Goal: Information Seeking & Learning: Learn about a topic

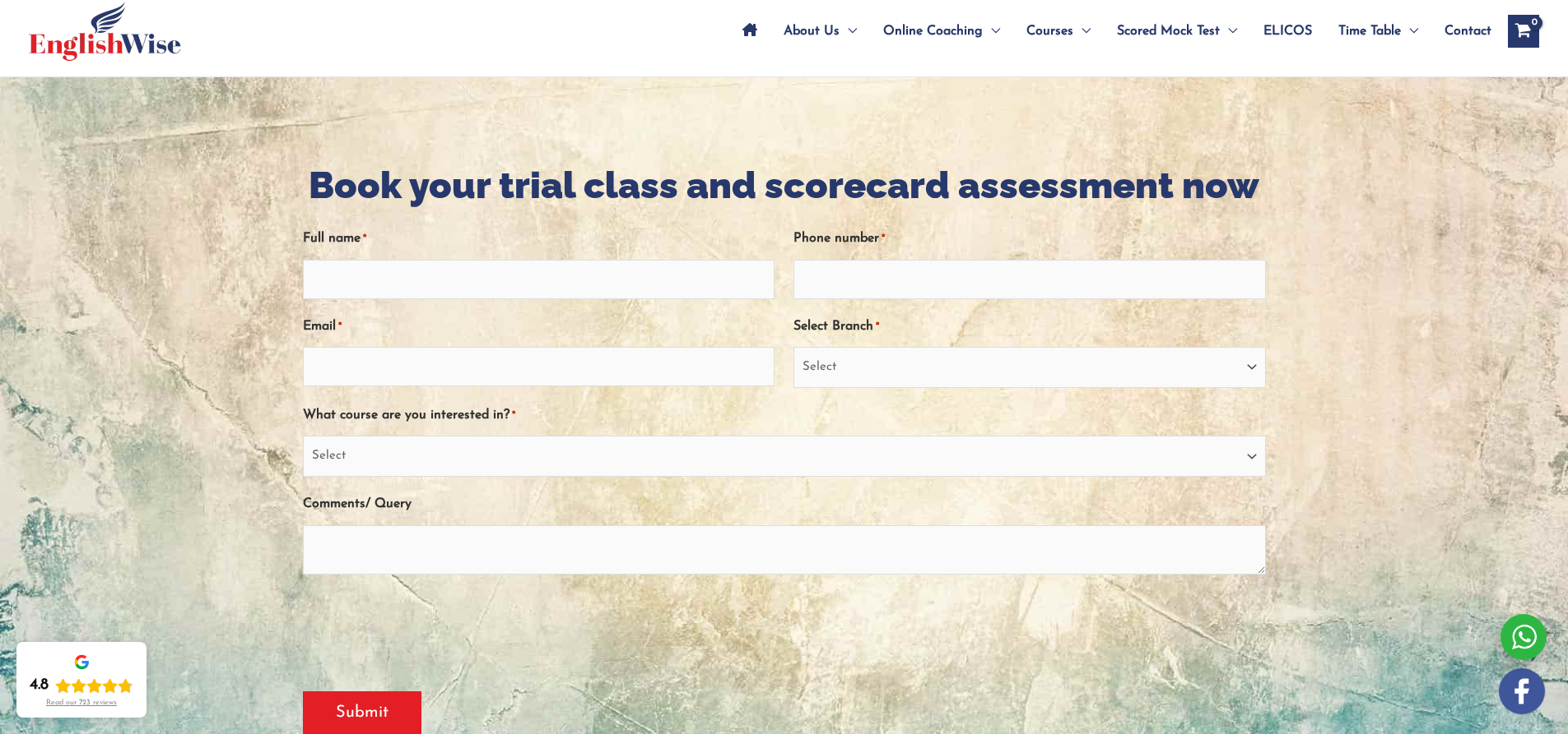
scroll to position [92, 0]
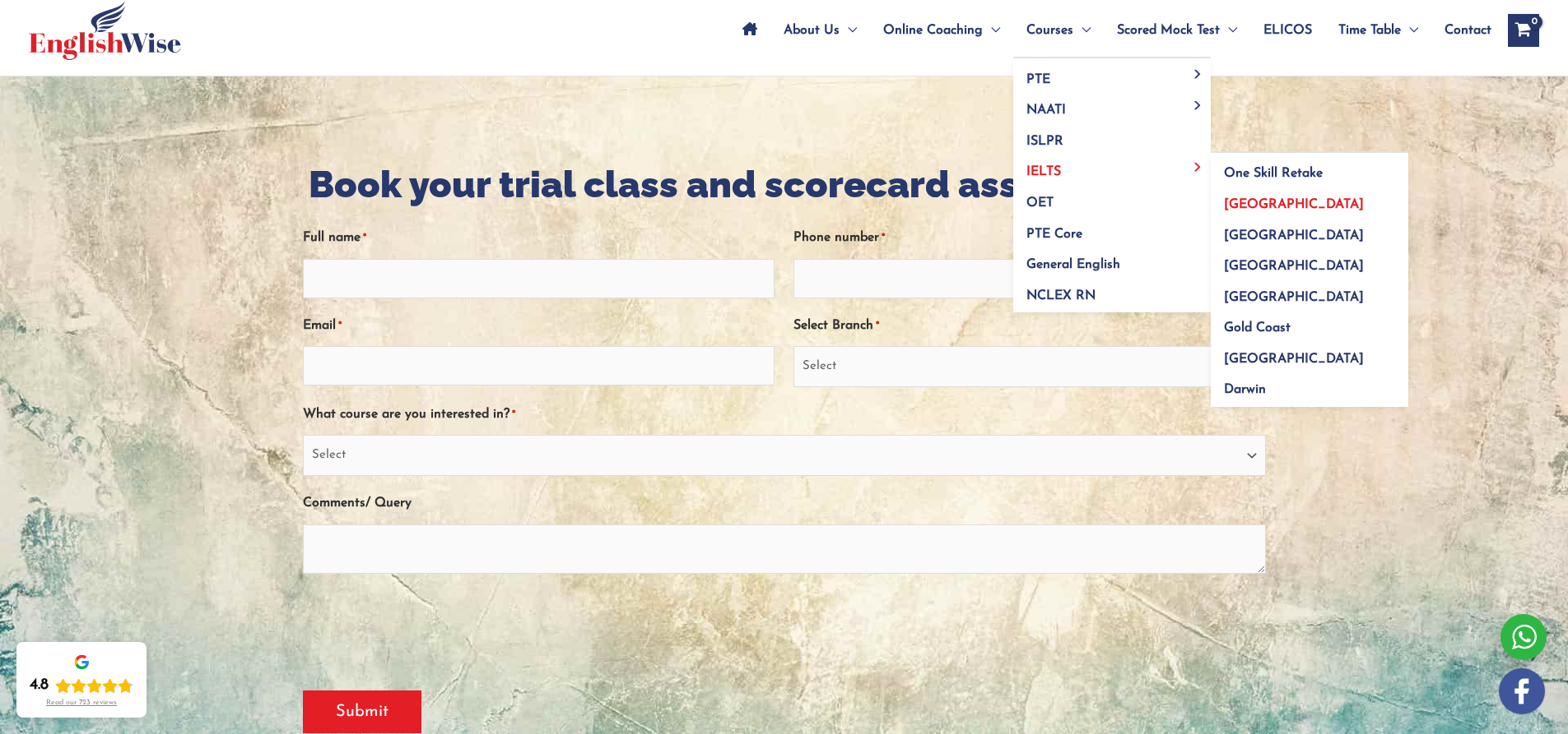
click at [1236, 203] on span "[GEOGRAPHIC_DATA]" at bounding box center [1294, 205] width 140 height 13
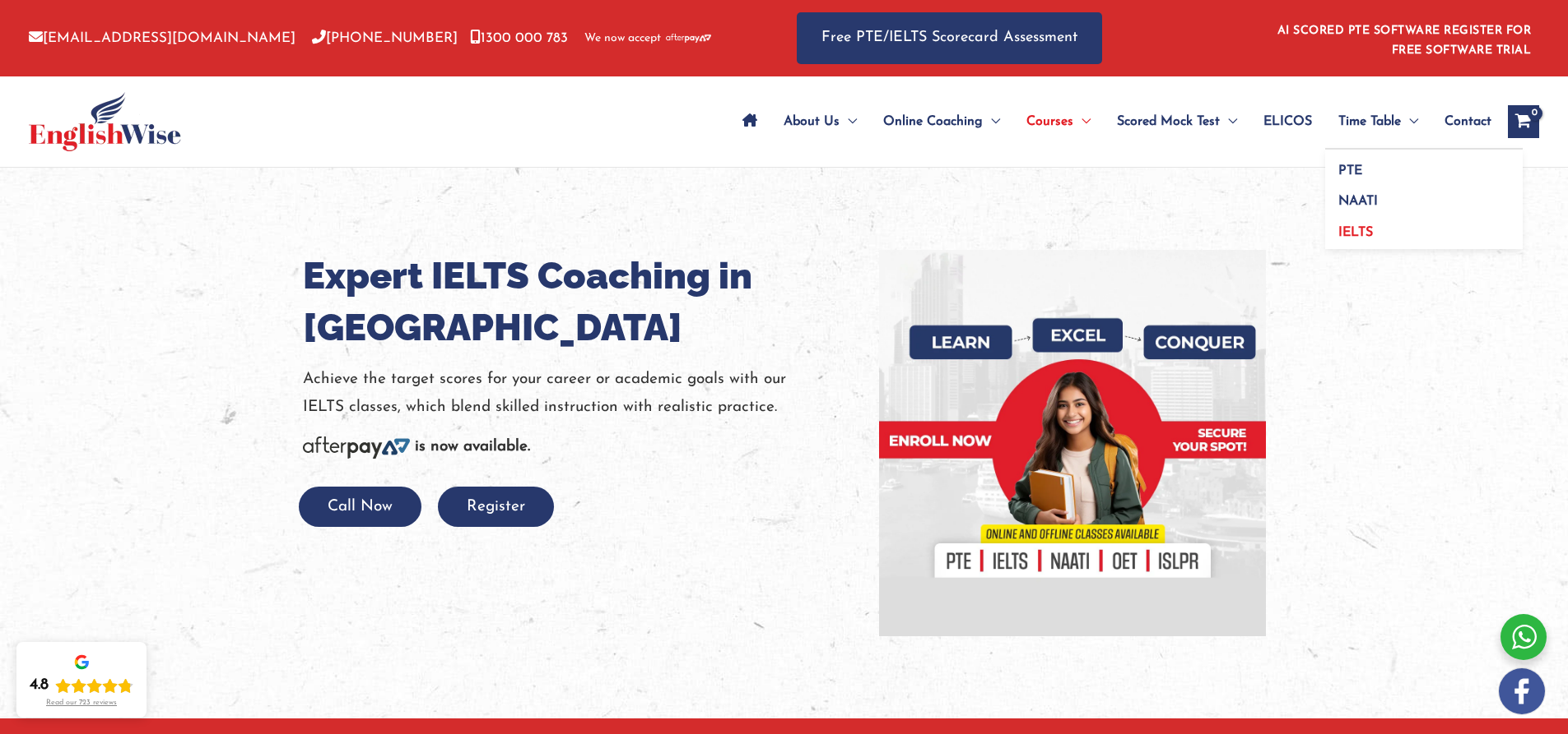
click at [1351, 229] on span "IELTS" at bounding box center [1355, 233] width 35 height 13
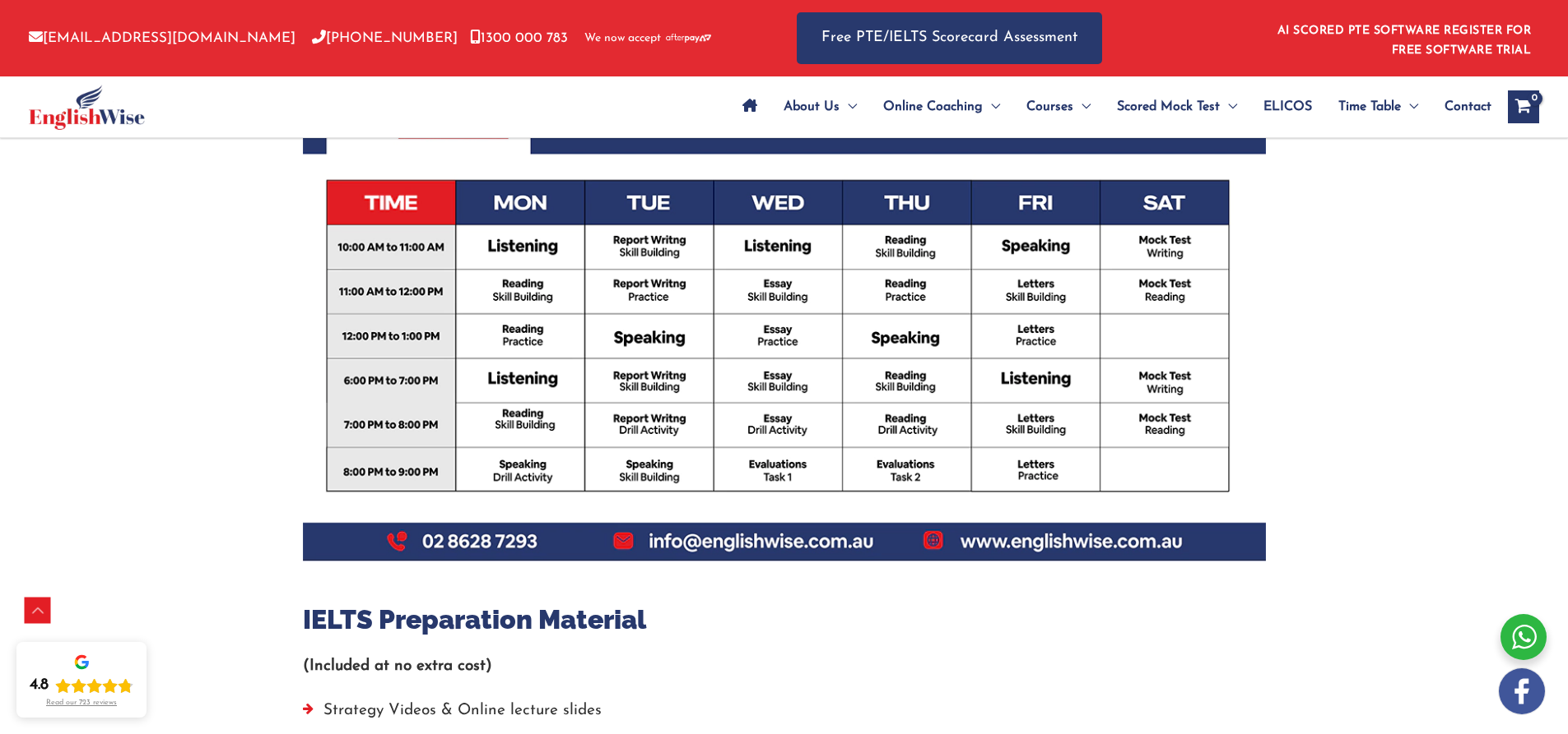
scroll to position [787, 0]
